Goal: Task Accomplishment & Management: Use online tool/utility

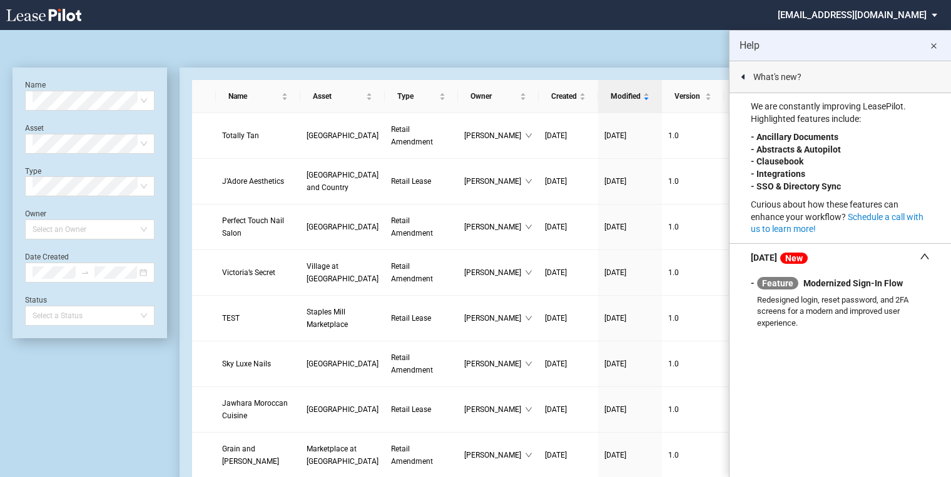
click at [932, 40] on md-icon "close" at bounding box center [933, 46] width 15 height 15
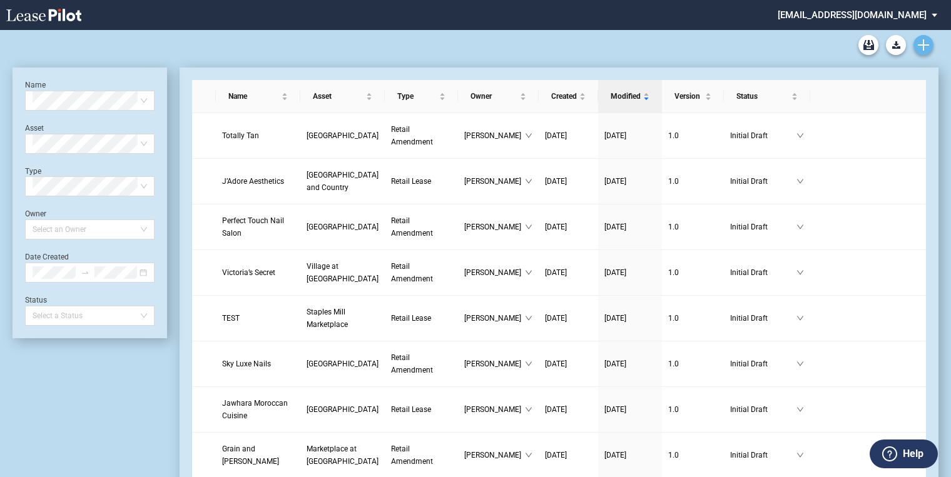
click at [928, 45] on use "Create new document" at bounding box center [922, 44] width 11 height 11
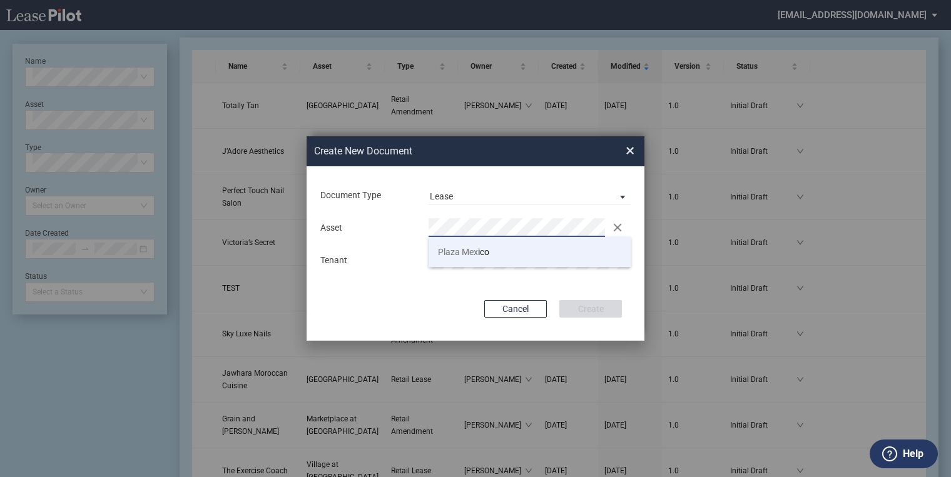
click at [460, 253] on span "Plaza Mex" at bounding box center [458, 252] width 40 height 10
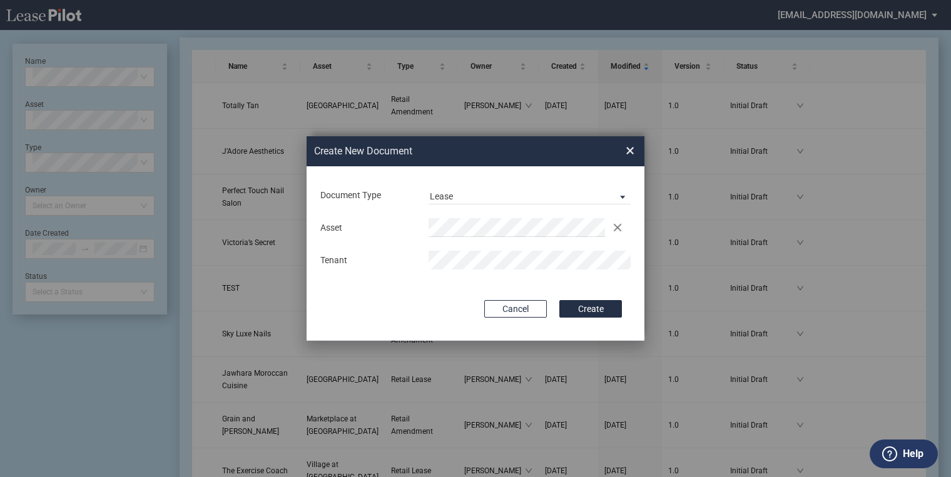
drag, startPoint x: 581, startPoint y: 313, endPoint x: 563, endPoint y: 293, distance: 27.1
click at [583, 313] on button "Create" at bounding box center [590, 309] width 63 height 18
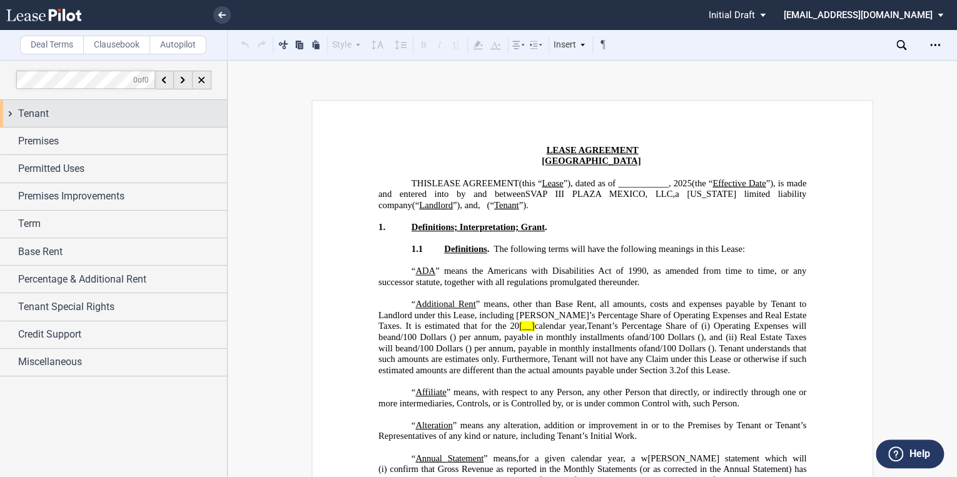
click at [20, 113] on span "Tenant" at bounding box center [33, 113] width 31 height 15
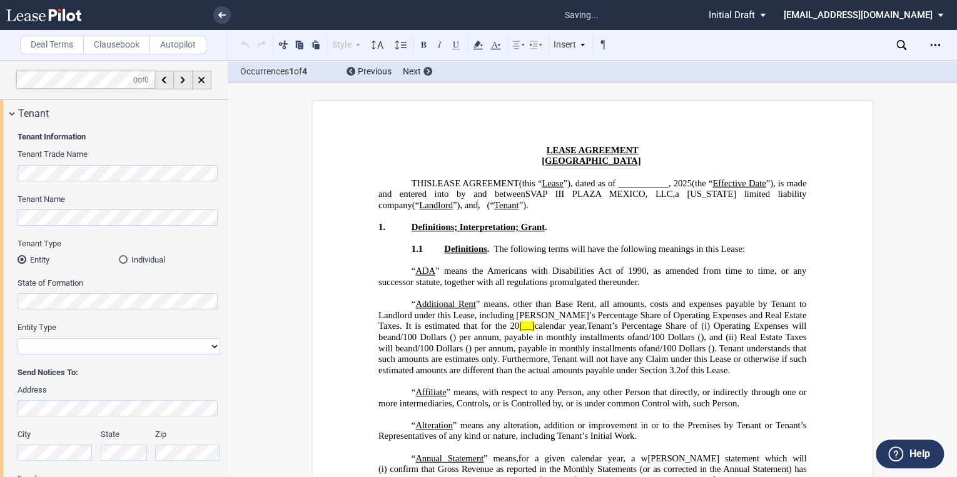
click at [128, 261] on md-radio-button "Individual" at bounding box center [169, 259] width 101 height 11
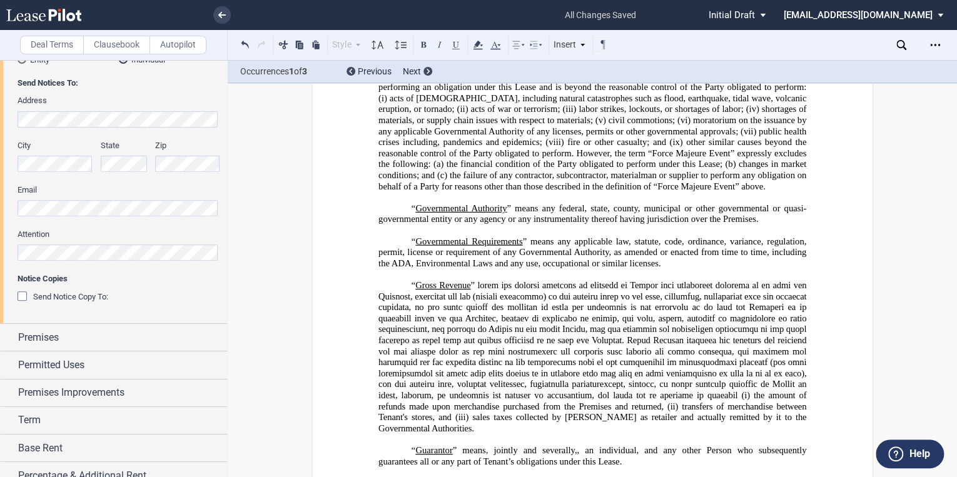
scroll to position [1251, 0]
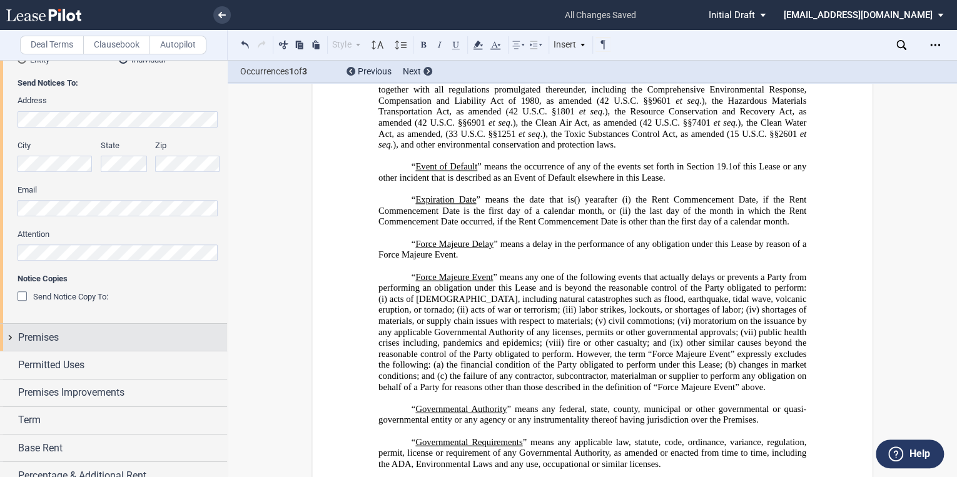
click at [78, 333] on div "Premises" at bounding box center [122, 337] width 209 height 15
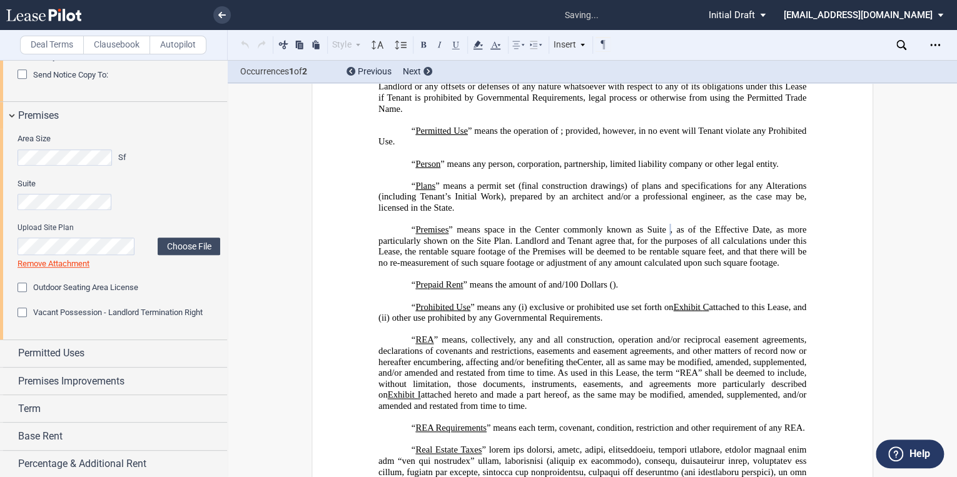
scroll to position [450, 0]
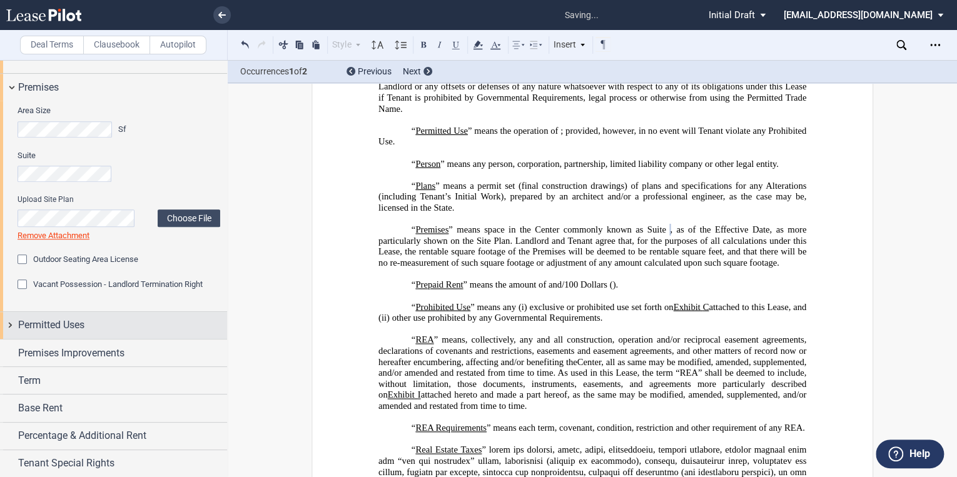
click at [33, 330] on span "Permitted Uses" at bounding box center [51, 325] width 66 height 15
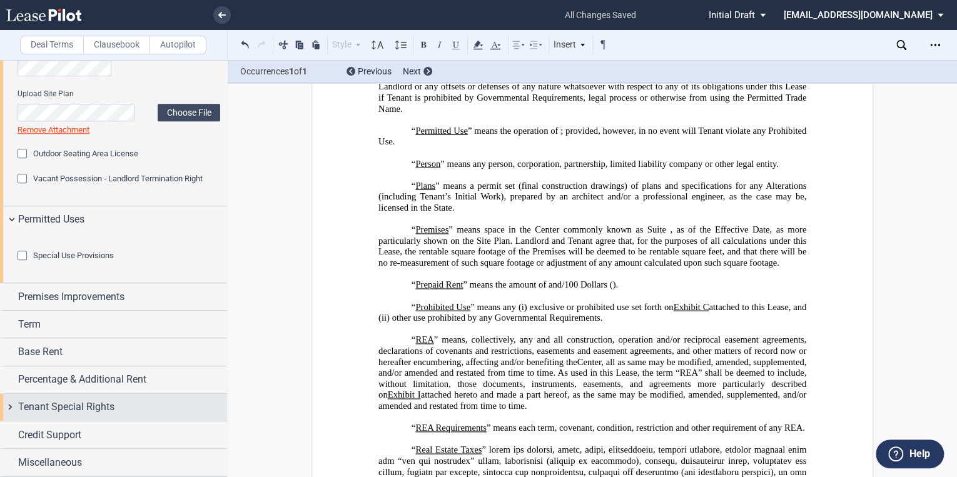
scroll to position [600, 0]
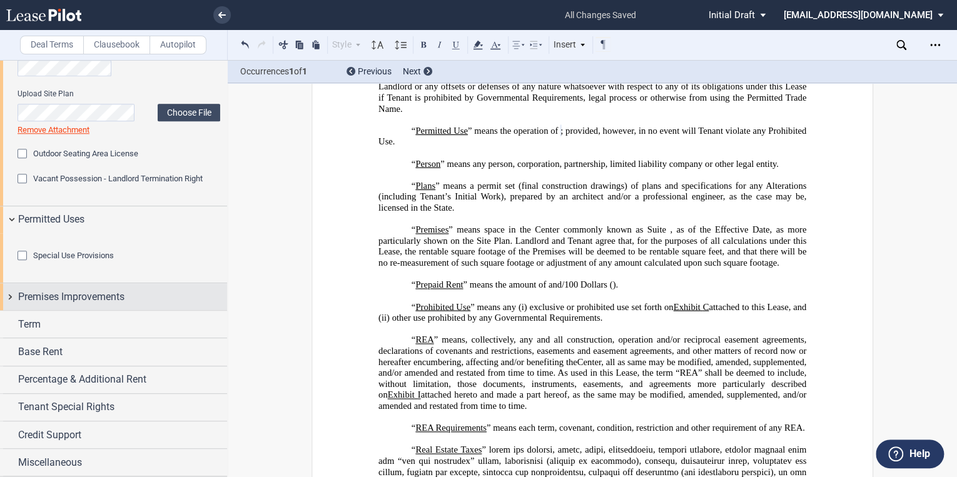
click at [58, 305] on span "Premises Improvements" at bounding box center [71, 297] width 106 height 15
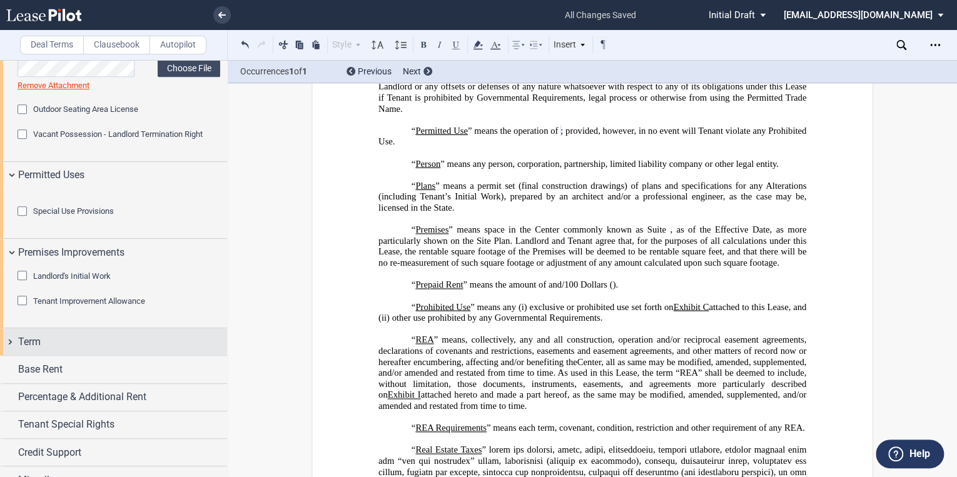
scroll to position [685, 0]
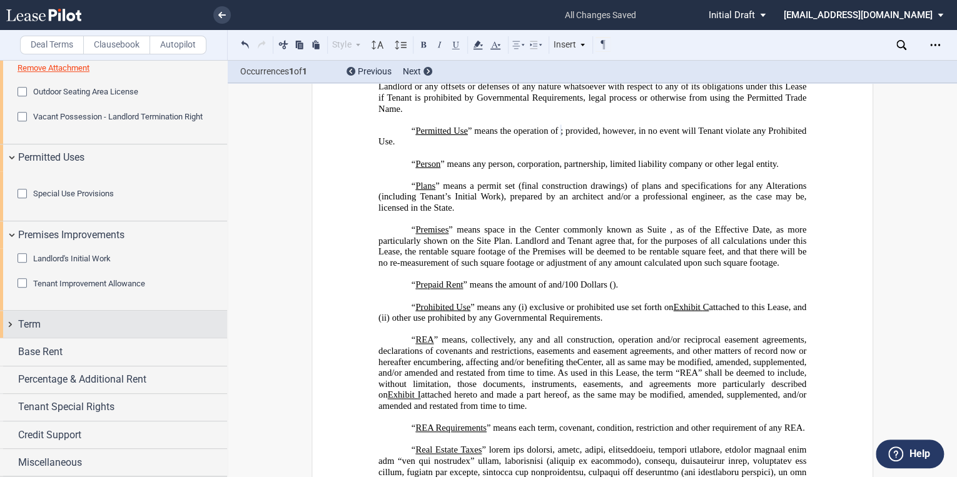
click at [38, 316] on div "Term" at bounding box center [113, 324] width 227 height 27
